Goal: Information Seeking & Learning: Learn about a topic

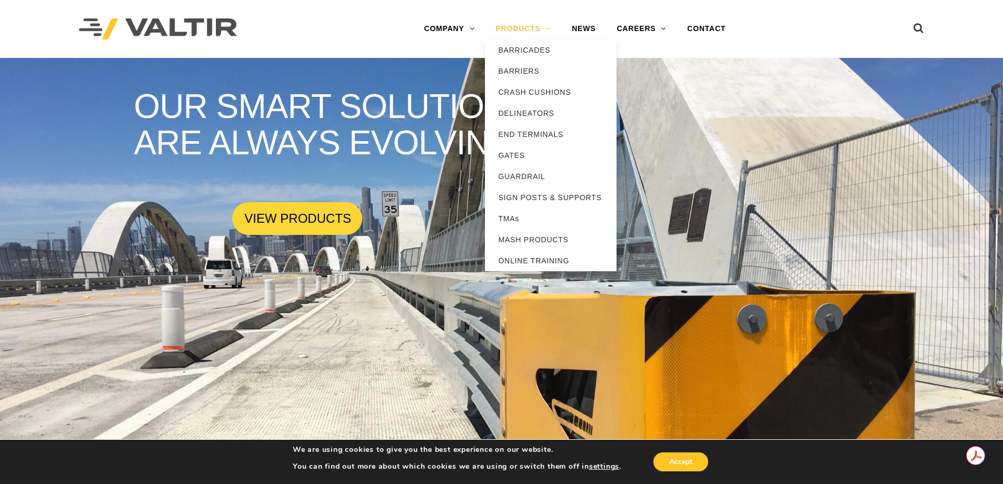
click at [533, 31] on link "PRODUCTS" at bounding box center [523, 28] width 76 height 21
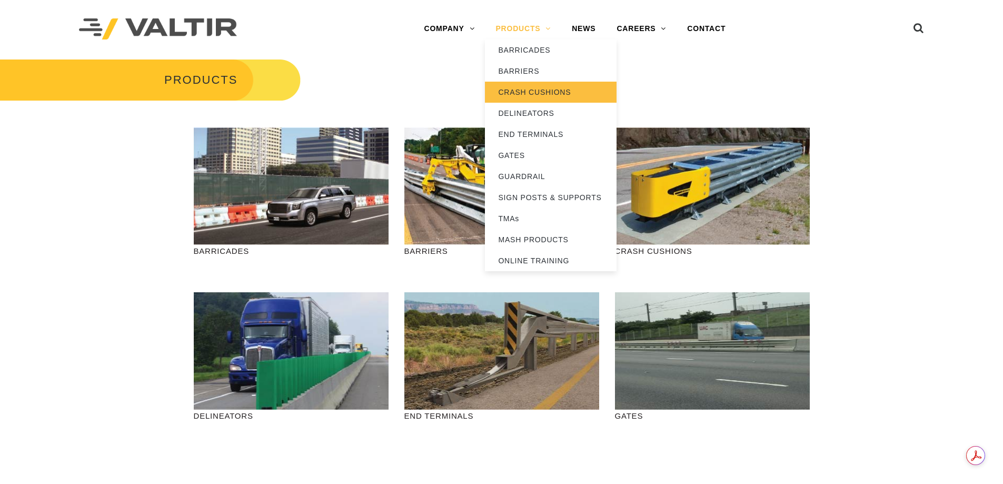
click at [554, 91] on link "CRASH CUSHIONS" at bounding box center [551, 92] width 132 height 21
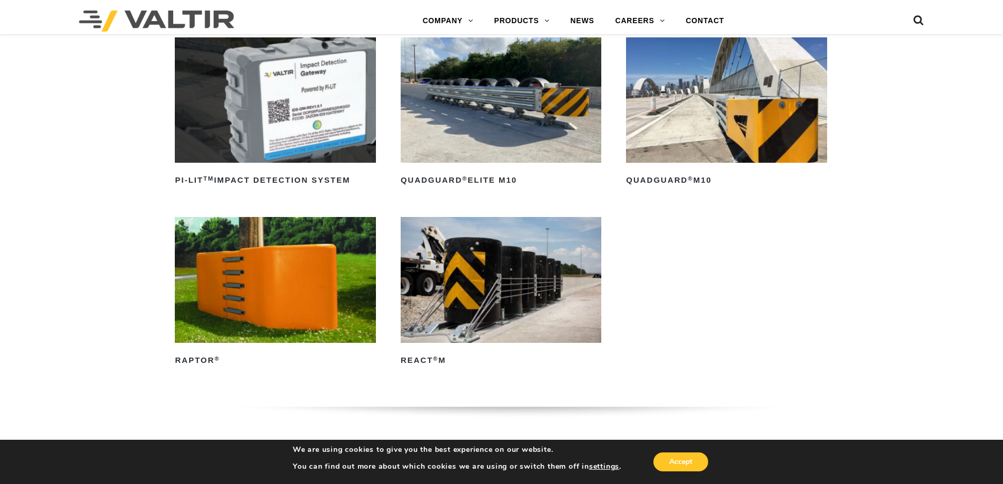
scroll to position [316, 0]
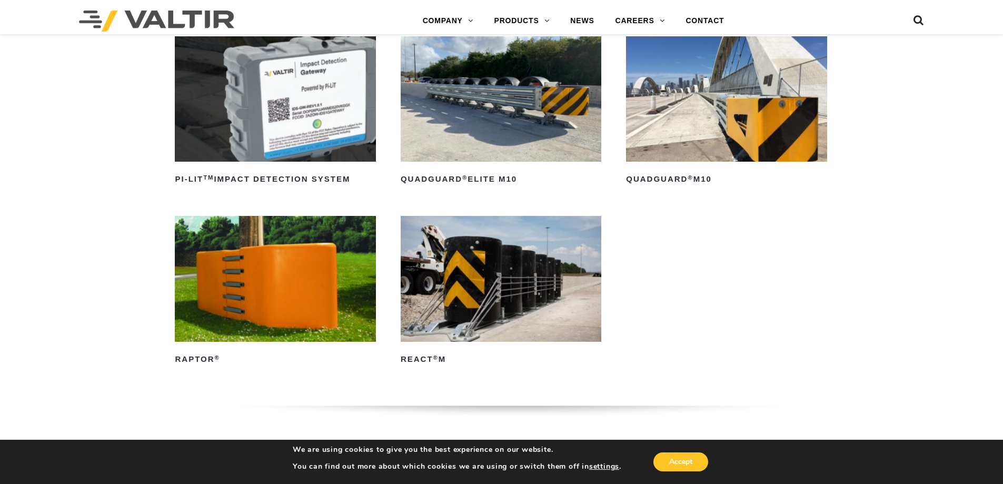
click at [496, 154] on img at bounding box center [501, 98] width 201 height 125
